Goal: Information Seeking & Learning: Learn about a topic

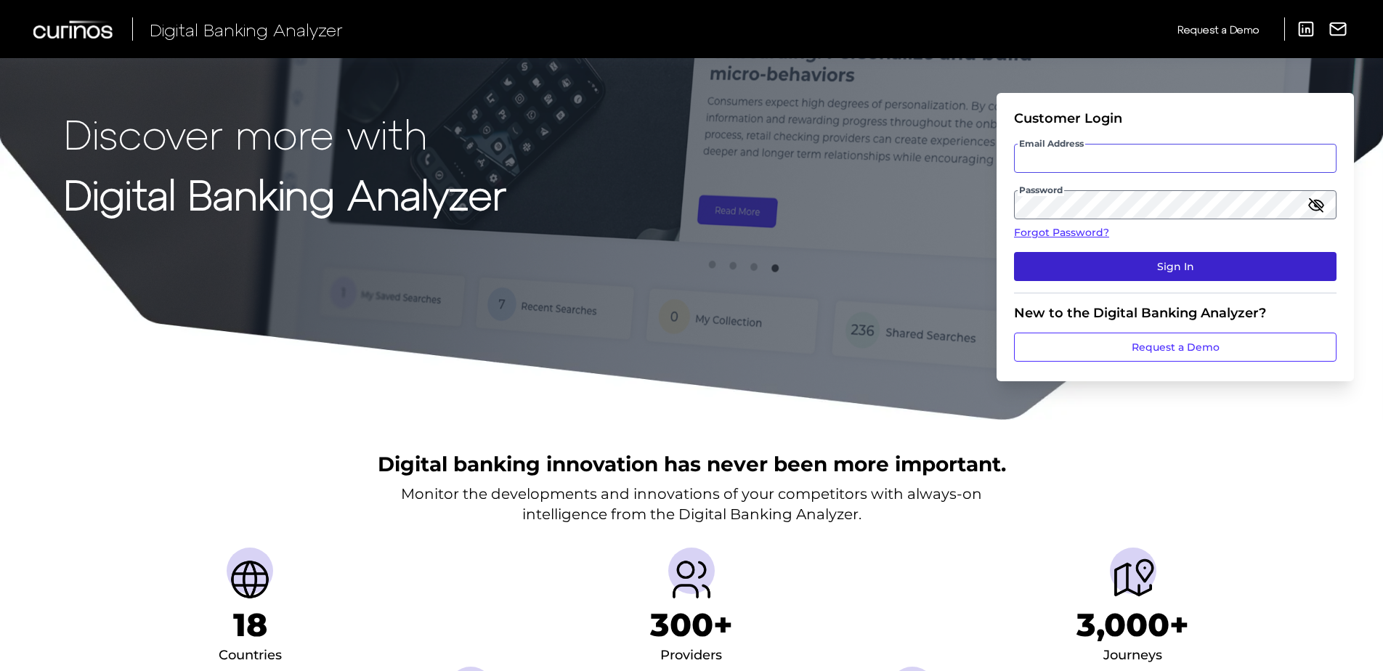
type input "[PERSON_NAME][EMAIL_ADDRESS][PERSON_NAME][DOMAIN_NAME]"
click at [1147, 277] on button "Sign In" at bounding box center [1175, 266] width 322 height 29
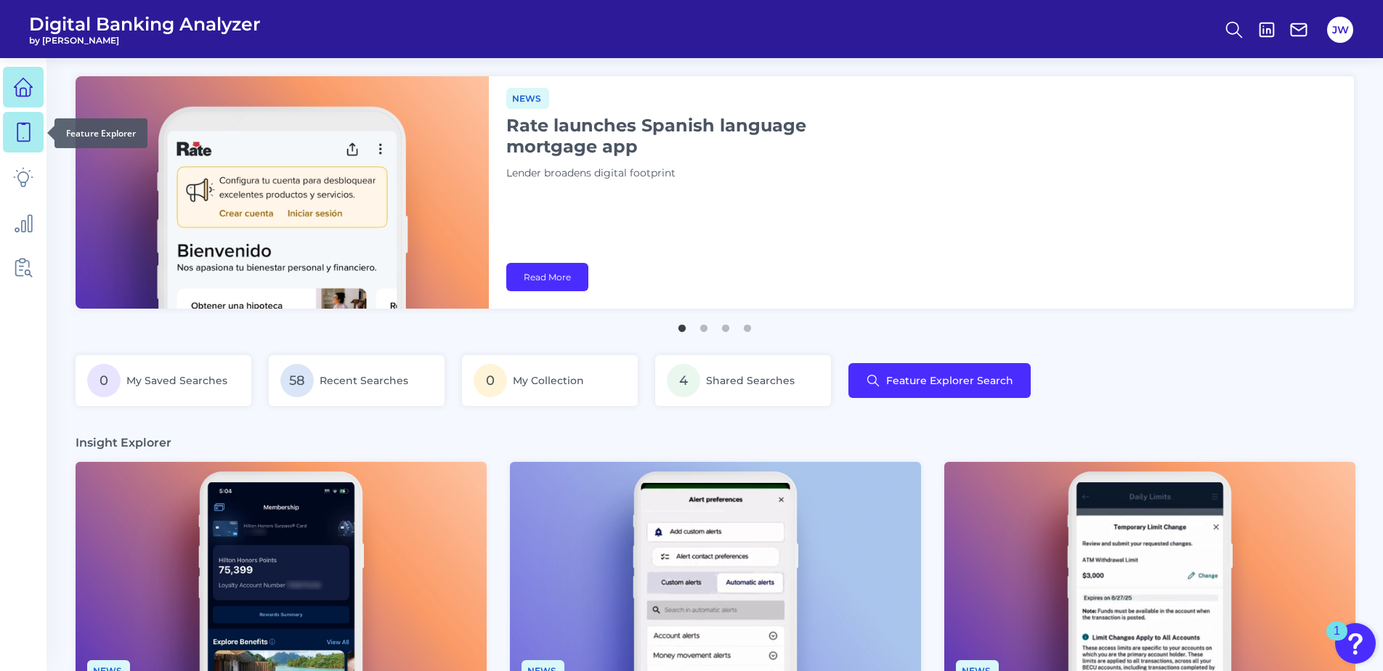
click at [30, 131] on icon at bounding box center [23, 132] width 12 height 18
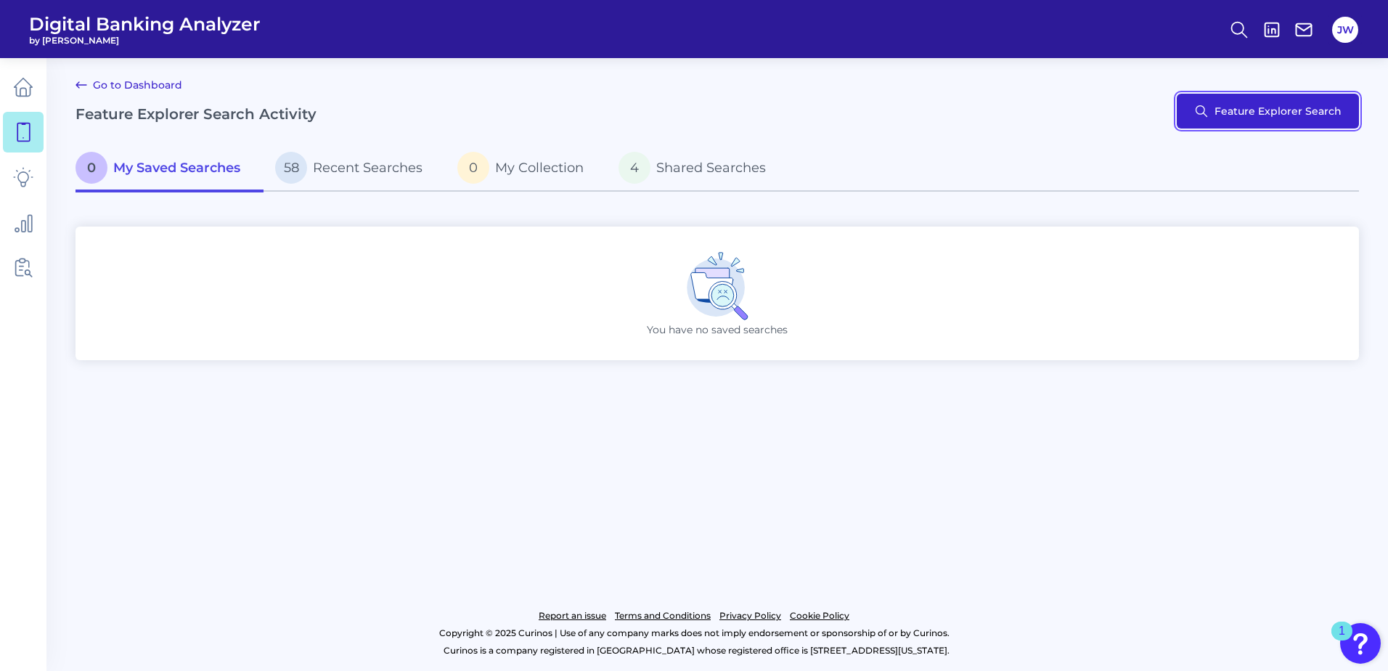
click at [1250, 117] on button "Feature Explorer Search" at bounding box center [1268, 111] width 182 height 35
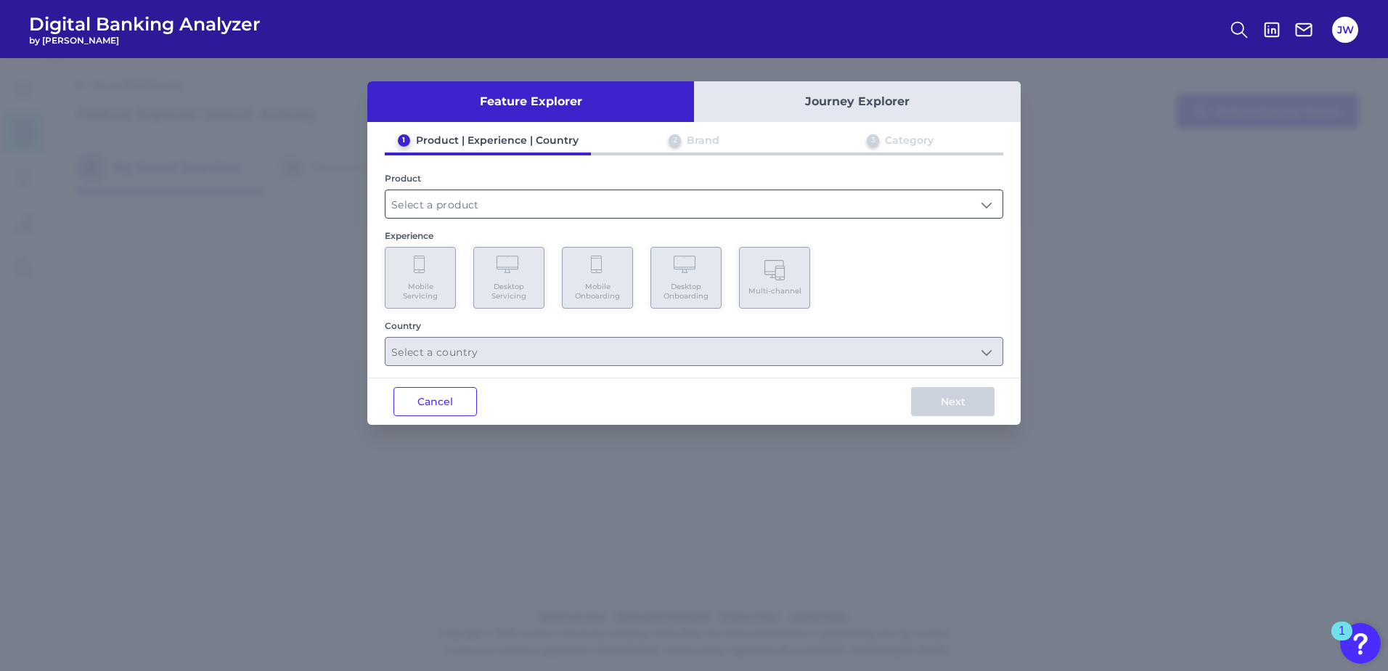
click at [570, 200] on input "text" at bounding box center [694, 204] width 617 height 28
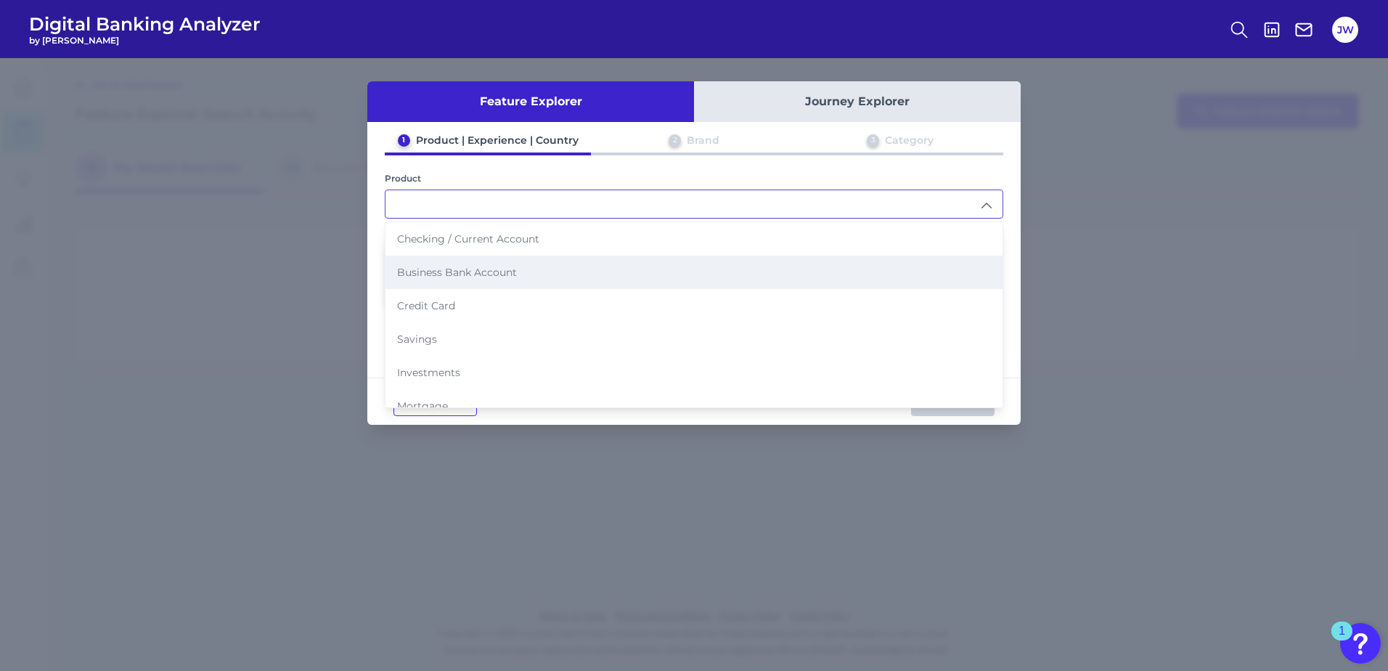
click at [460, 264] on li "Business Bank Account" at bounding box center [694, 272] width 617 height 33
type input "Business Bank Account"
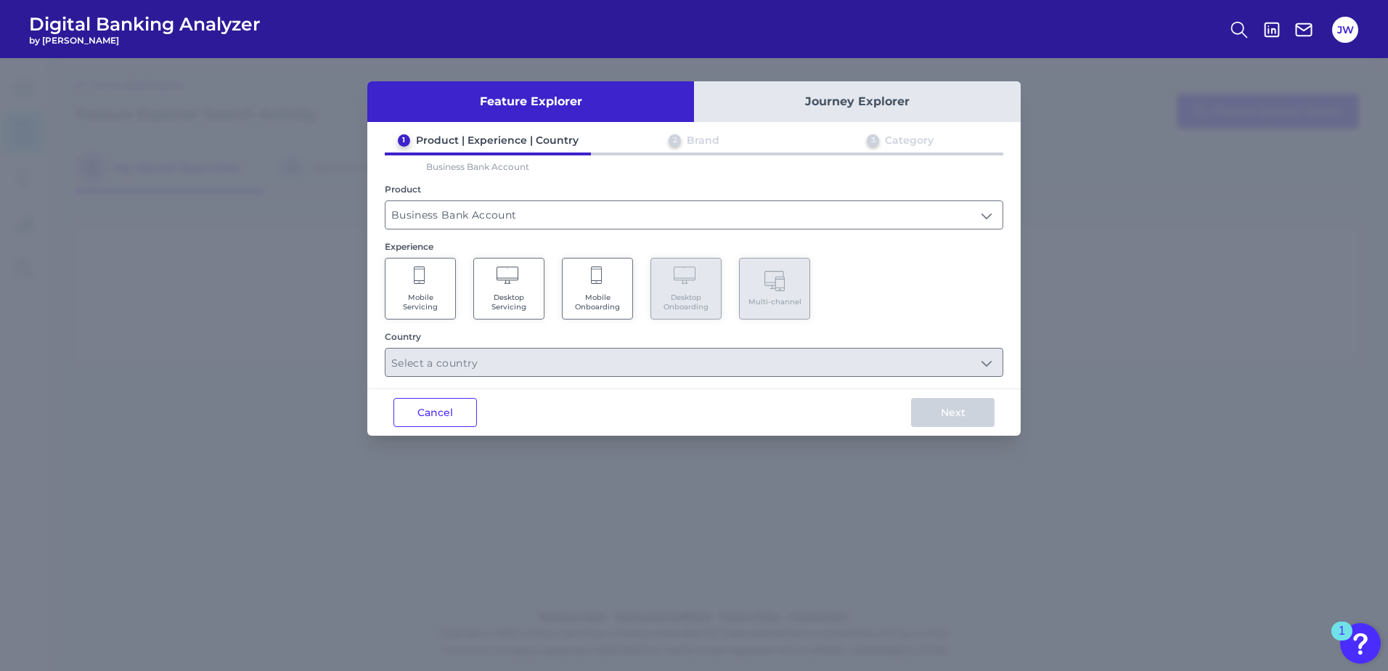
click at [506, 290] on Servicing "Desktop Servicing" at bounding box center [508, 289] width 71 height 62
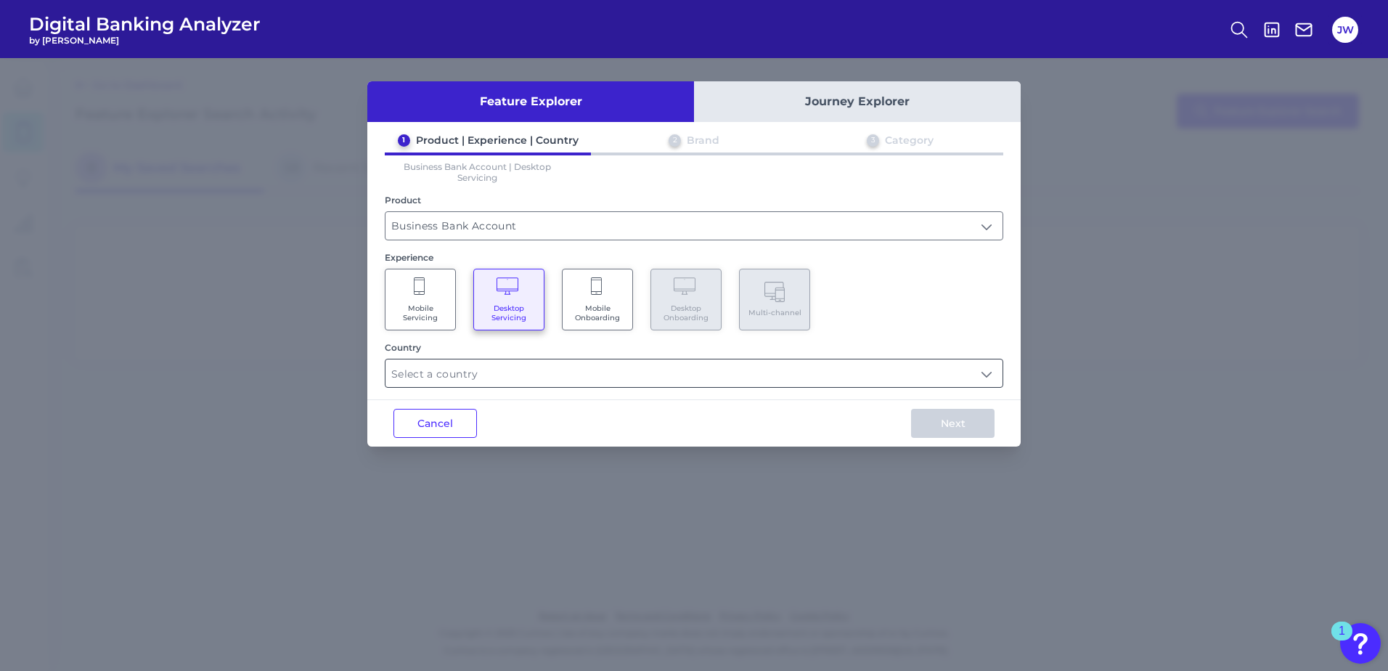
click at [553, 378] on input "text" at bounding box center [694, 373] width 617 height 28
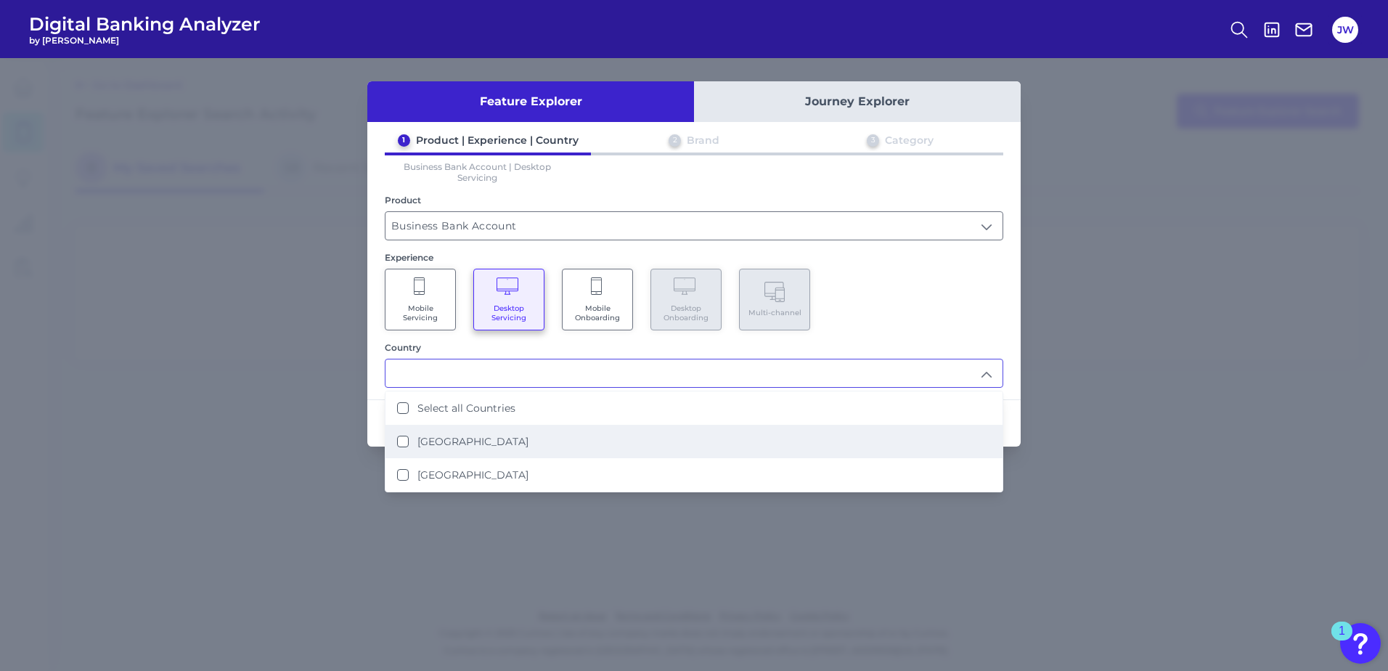
click at [474, 434] on li "[GEOGRAPHIC_DATA]" at bounding box center [694, 441] width 617 height 33
type input "[GEOGRAPHIC_DATA]"
click at [924, 330] on div "1 Product | Experience | Country 2 Brand 3 Category Business Bank Account | Des…" at bounding box center [694, 261] width 654 height 254
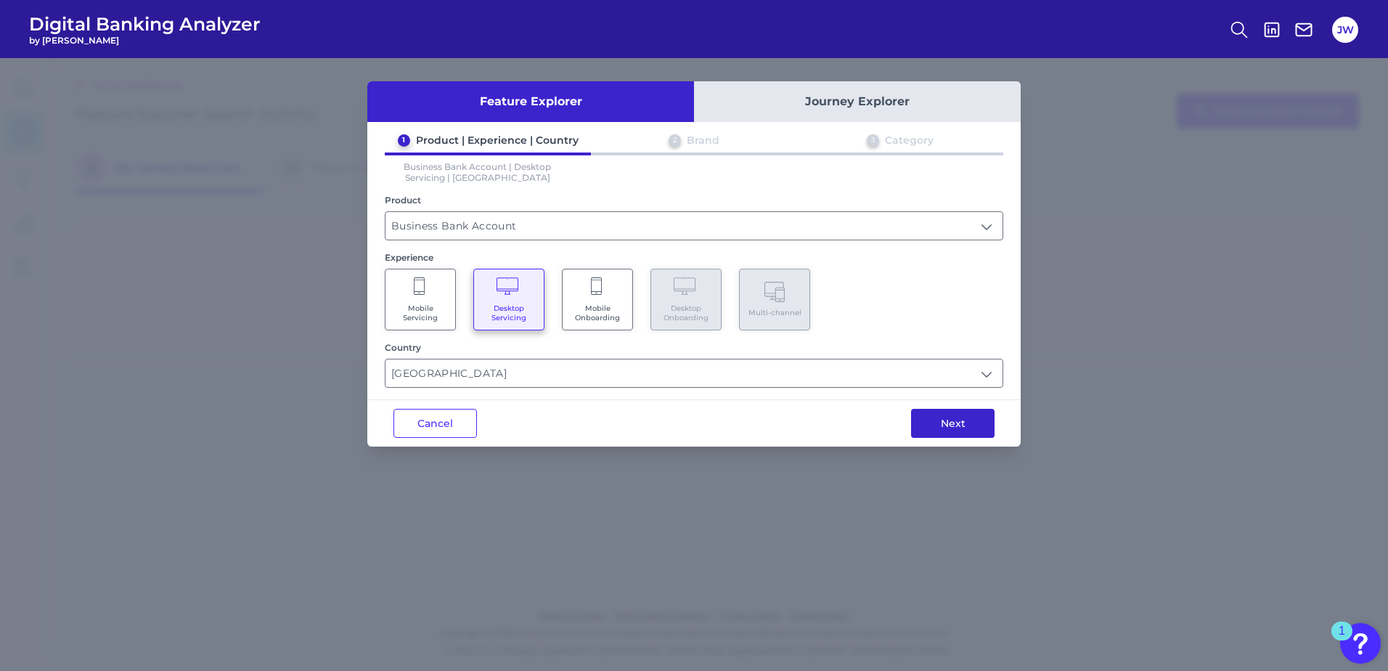
click at [956, 423] on button "Next" at bounding box center [953, 423] width 84 height 29
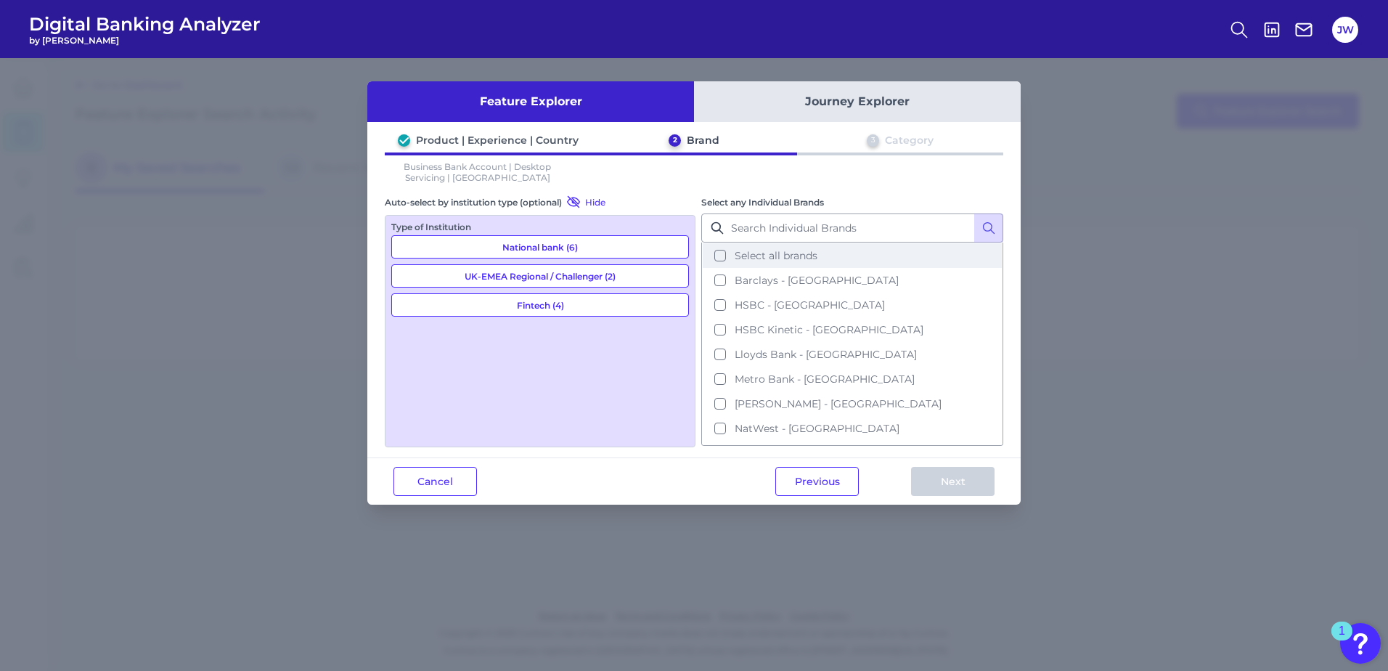
click at [814, 256] on span "Select all brands" at bounding box center [776, 255] width 83 height 13
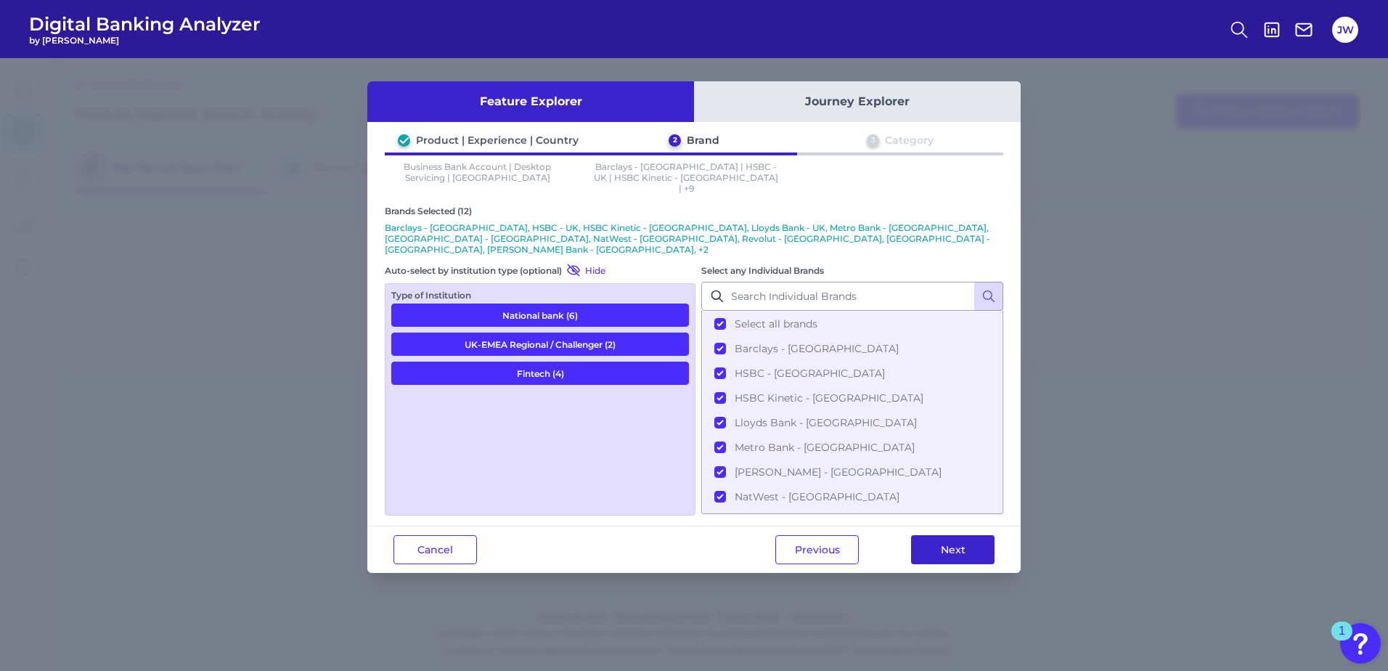
click at [954, 535] on button "Next" at bounding box center [953, 549] width 84 height 29
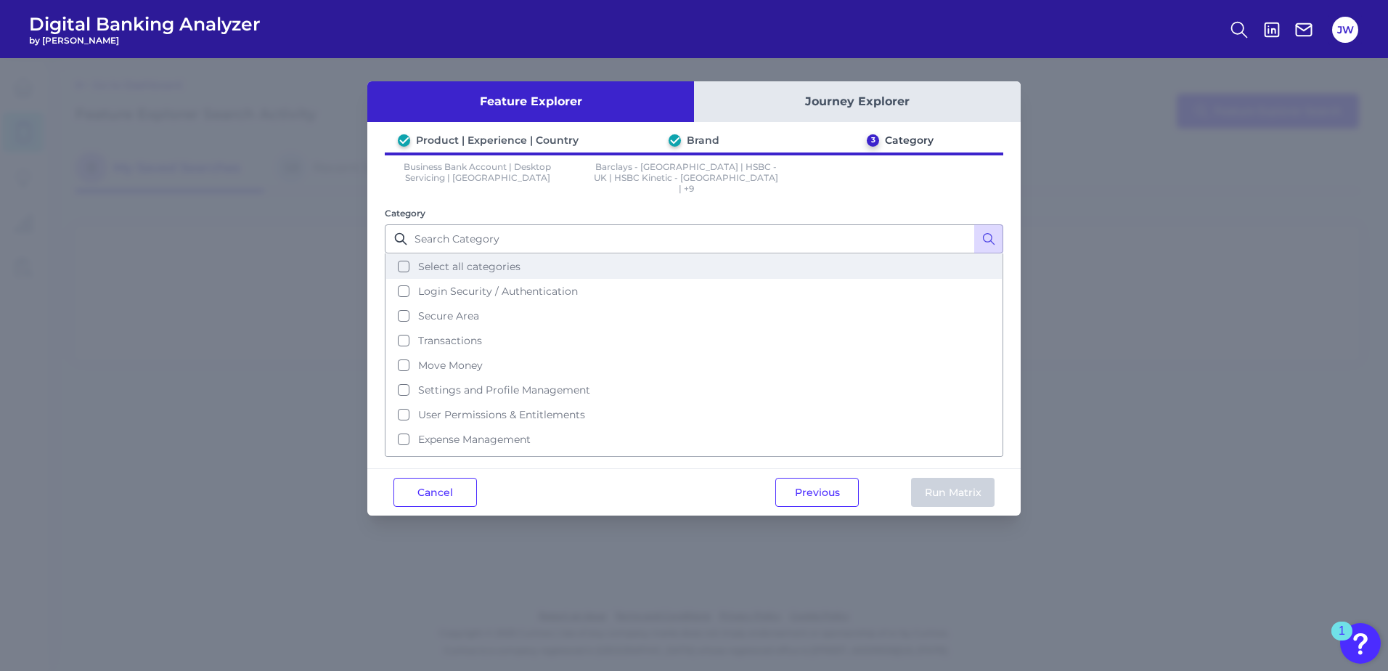
click at [497, 260] on span "Select all categories" at bounding box center [469, 266] width 102 height 13
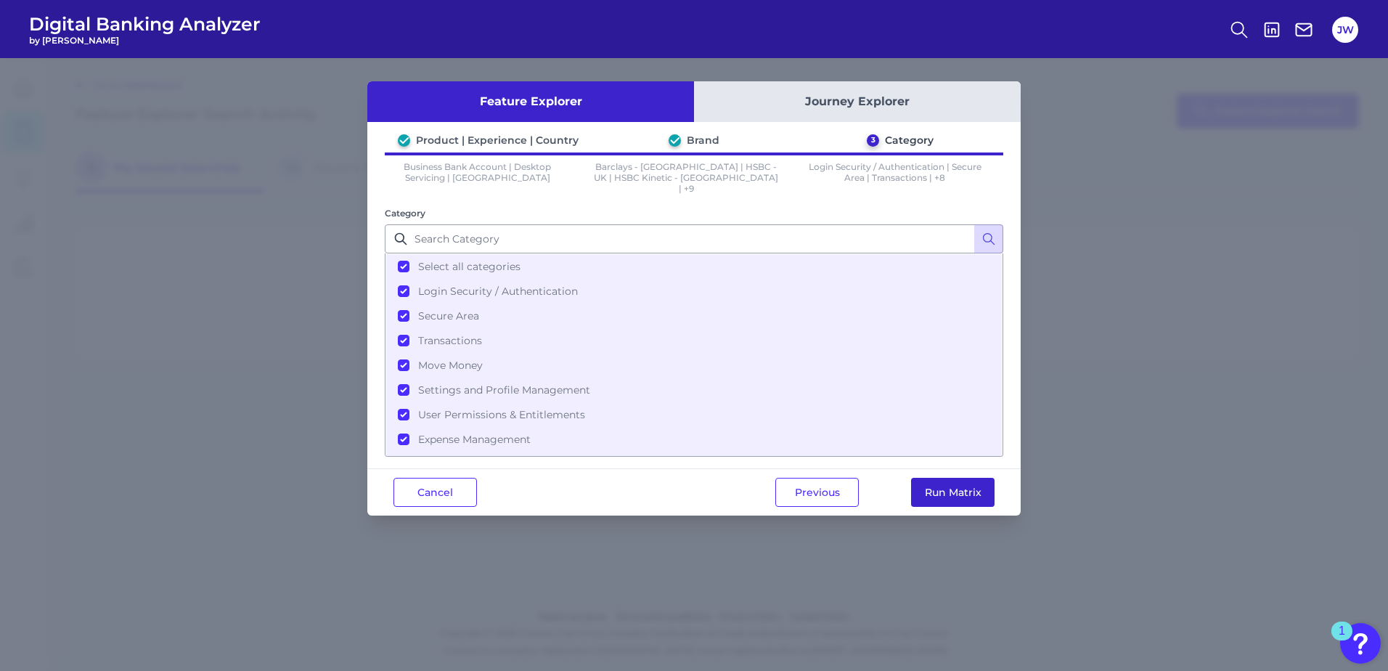
click at [967, 478] on button "Run Matrix" at bounding box center [953, 492] width 84 height 29
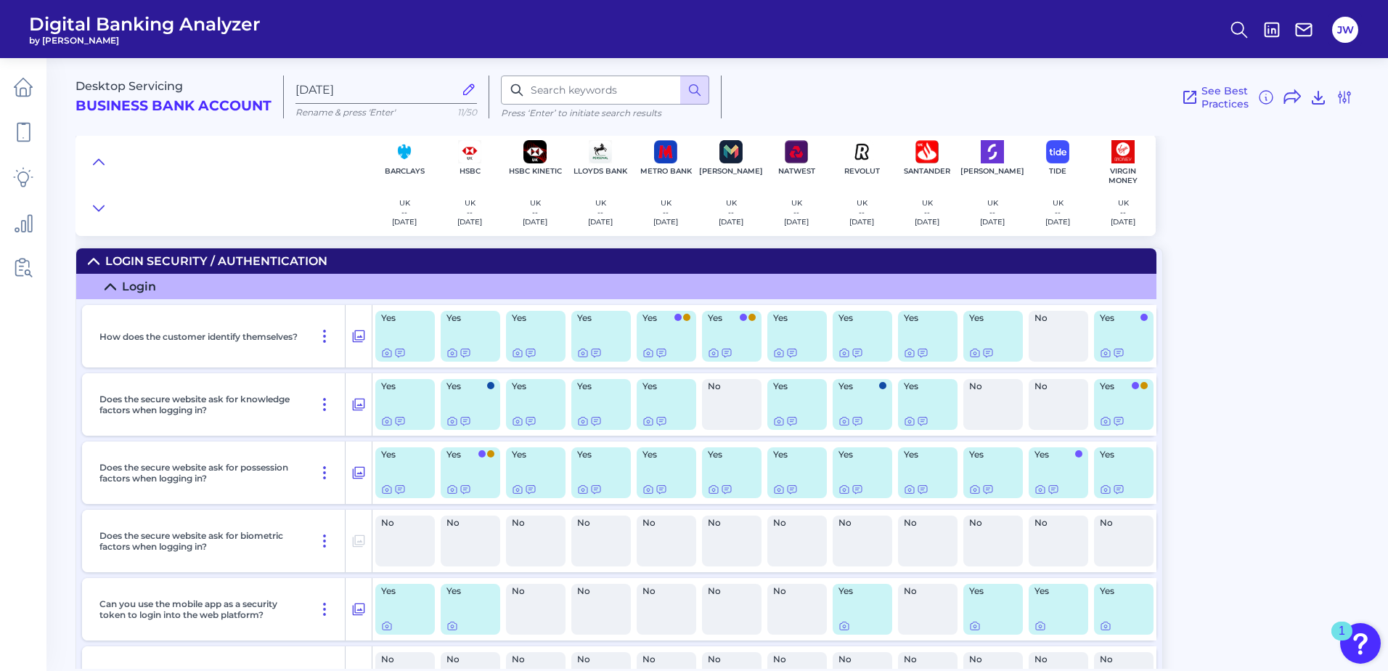
click at [1266, 247] on div "Desktop Servicing Business Bank Account [DATE][FINANCIAL_ID] Rename & press 'En…" at bounding box center [732, 358] width 1313 height 622
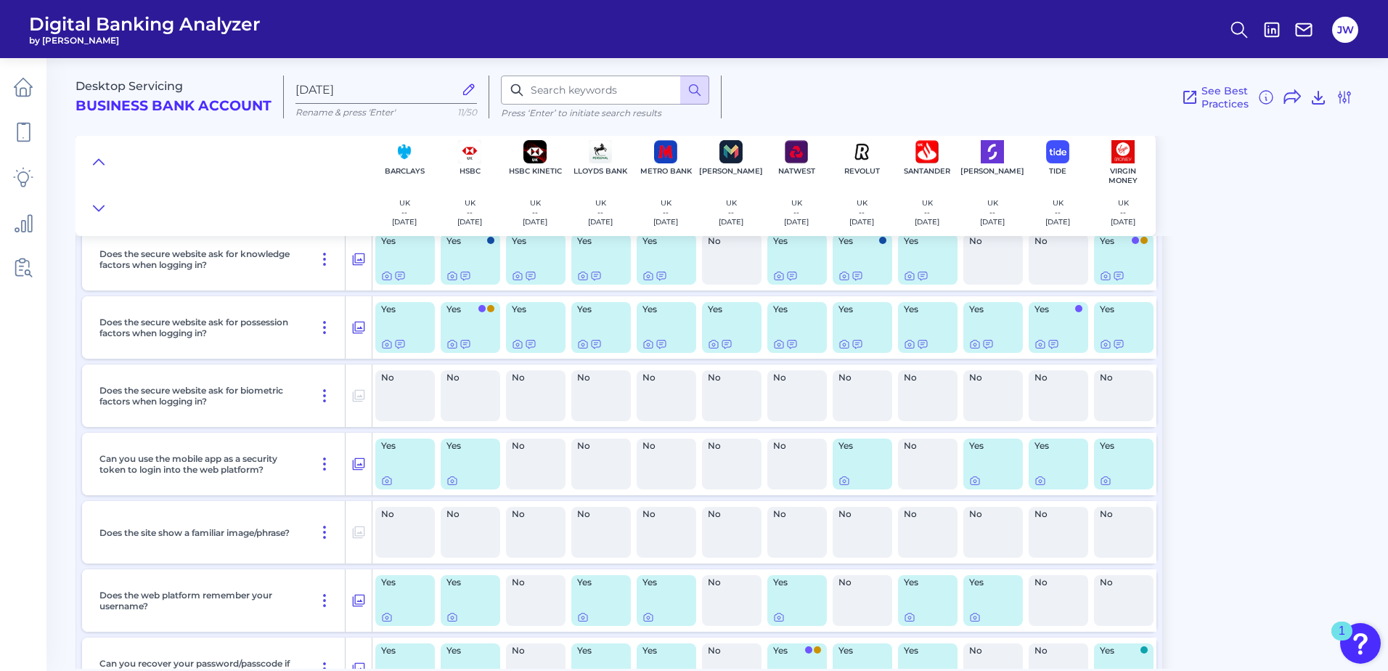
scroll to position [218, 0]
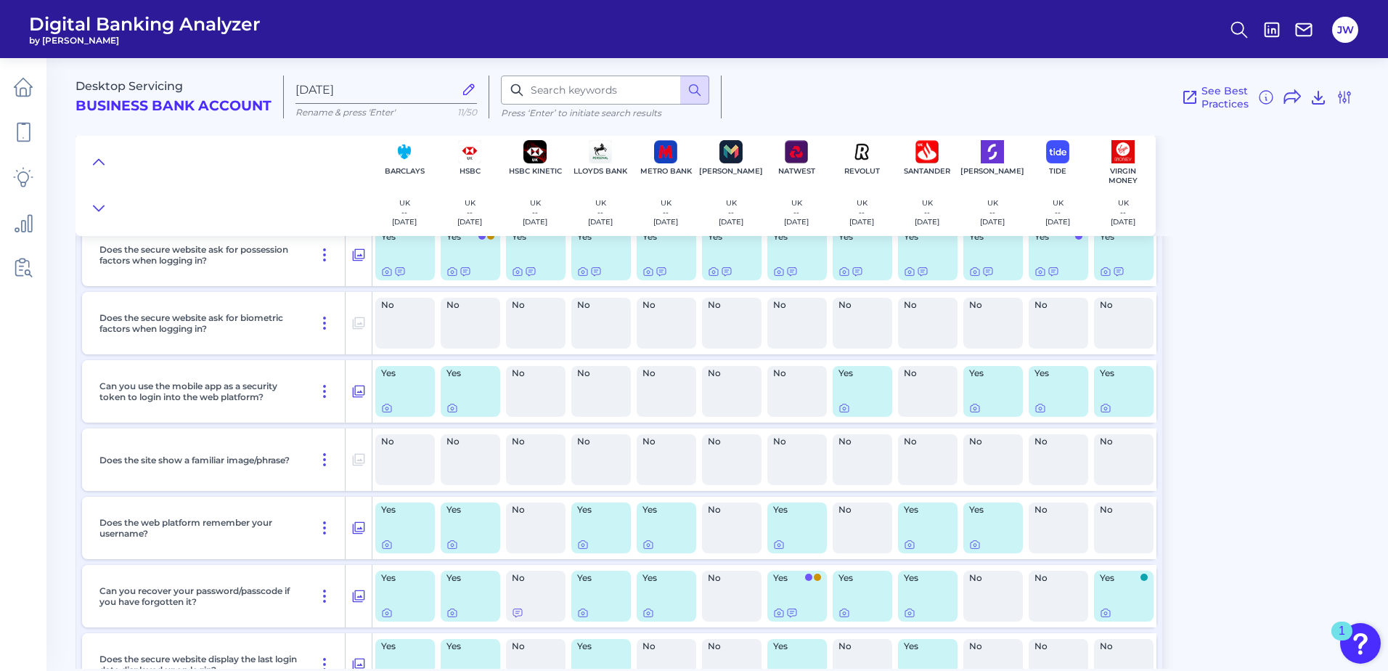
click at [1261, 293] on div "Desktop Servicing Business Bank Account [DATE][FINANCIAL_ID] Rename & press 'En…" at bounding box center [732, 358] width 1313 height 622
click at [1215, 277] on div "Desktop Servicing Business Bank Account [DATE][FINANCIAL_ID] Rename & press 'En…" at bounding box center [732, 358] width 1313 height 622
click at [1271, 319] on div "Desktop Servicing Business Bank Account [DATE][FINANCIAL_ID] Rename & press 'En…" at bounding box center [732, 358] width 1313 height 622
click at [1278, 314] on div "Desktop Servicing Business Bank Account [DATE][FINANCIAL_ID] Rename & press 'En…" at bounding box center [732, 358] width 1313 height 622
